Goal: Task Accomplishment & Management: Manage account settings

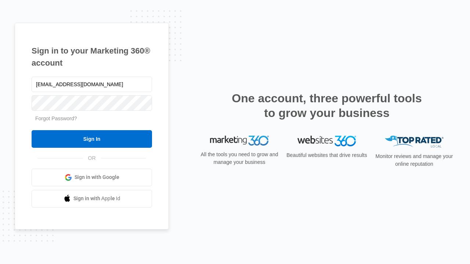
type input "dankie614@gmail.com"
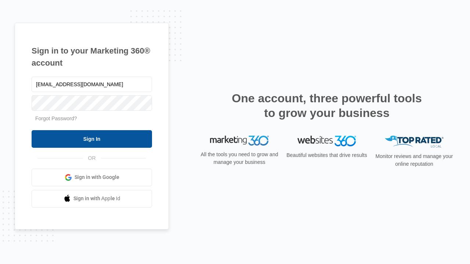
click at [92, 139] on input "Sign In" at bounding box center [92, 139] width 120 height 18
